Goal: Complete application form: Complete application form

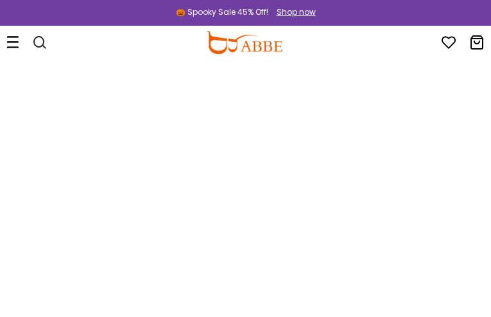
type input "**********"
type input "********"
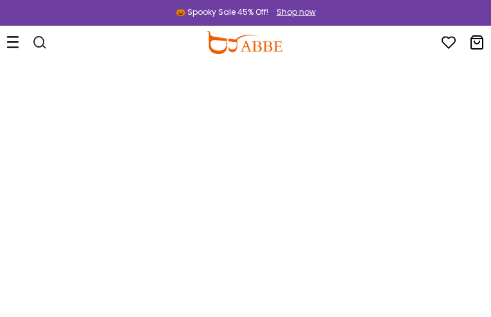
type input "**********"
